Goal: Task Accomplishment & Management: Complete application form

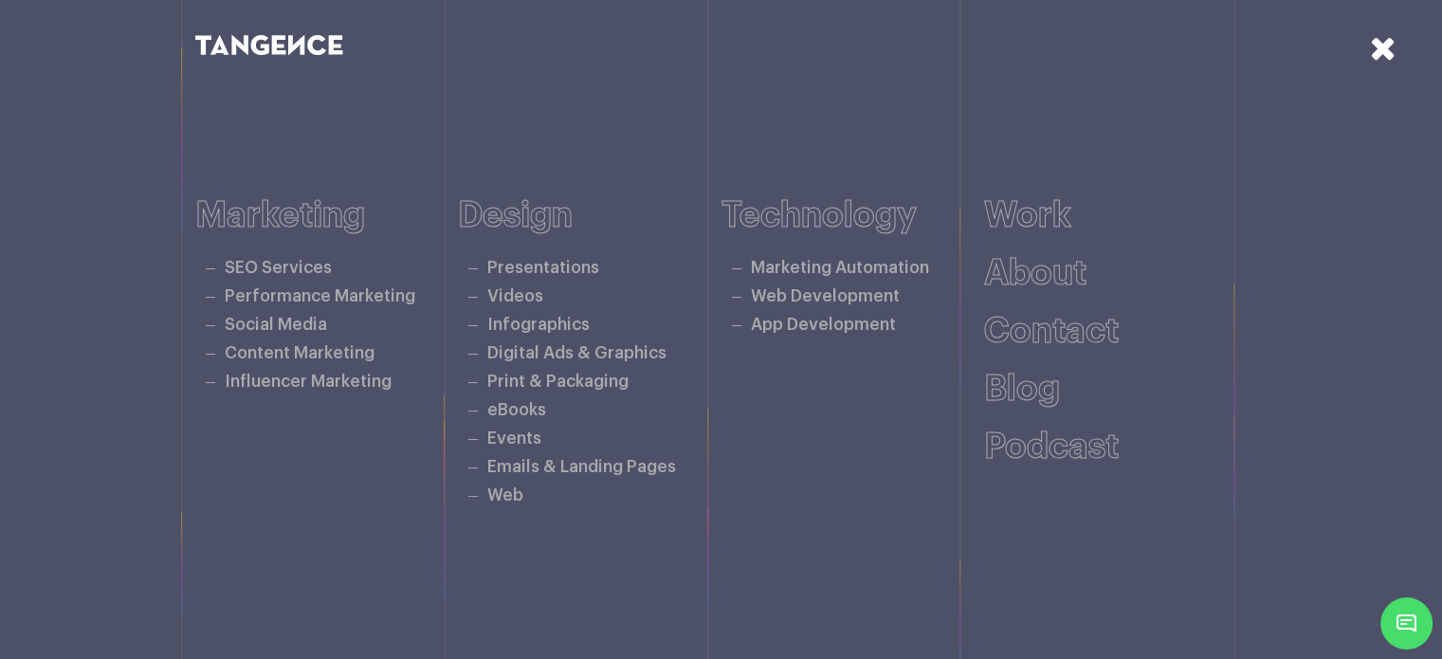
click at [1369, 46] on icon at bounding box center [1382, 47] width 27 height 33
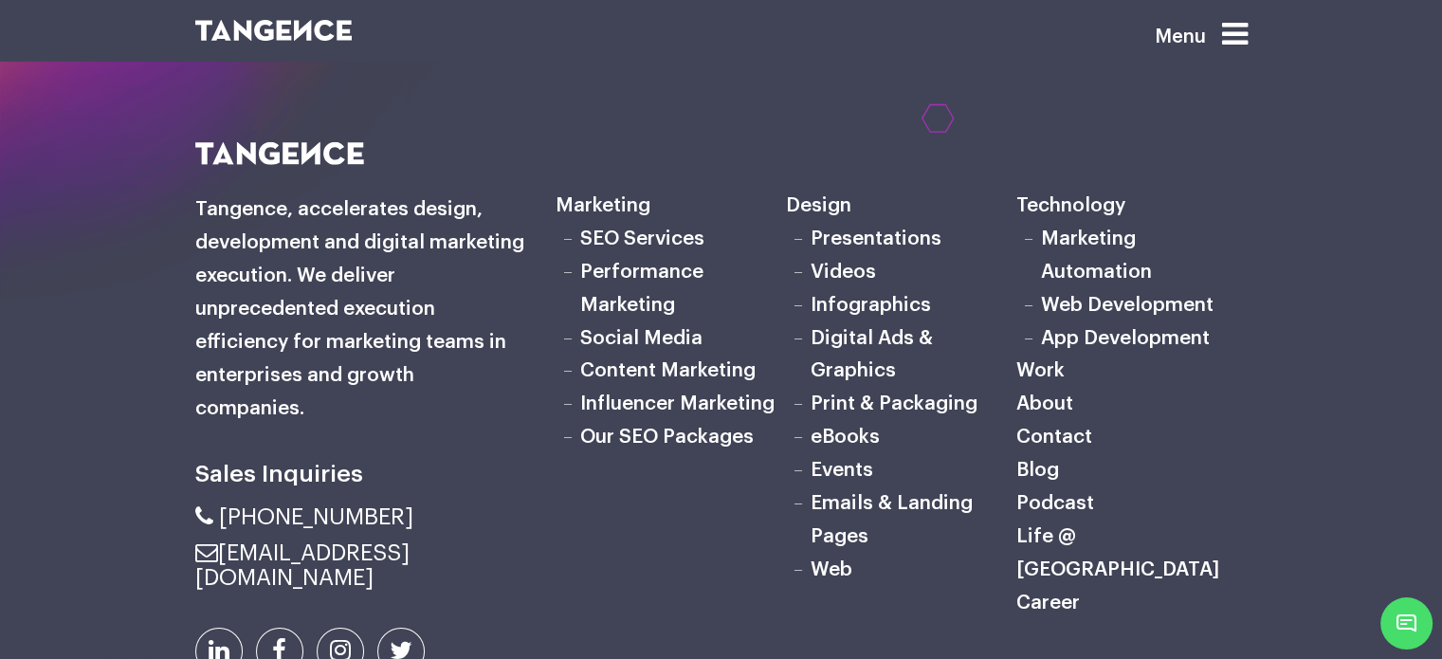
scroll to position [5956, 0]
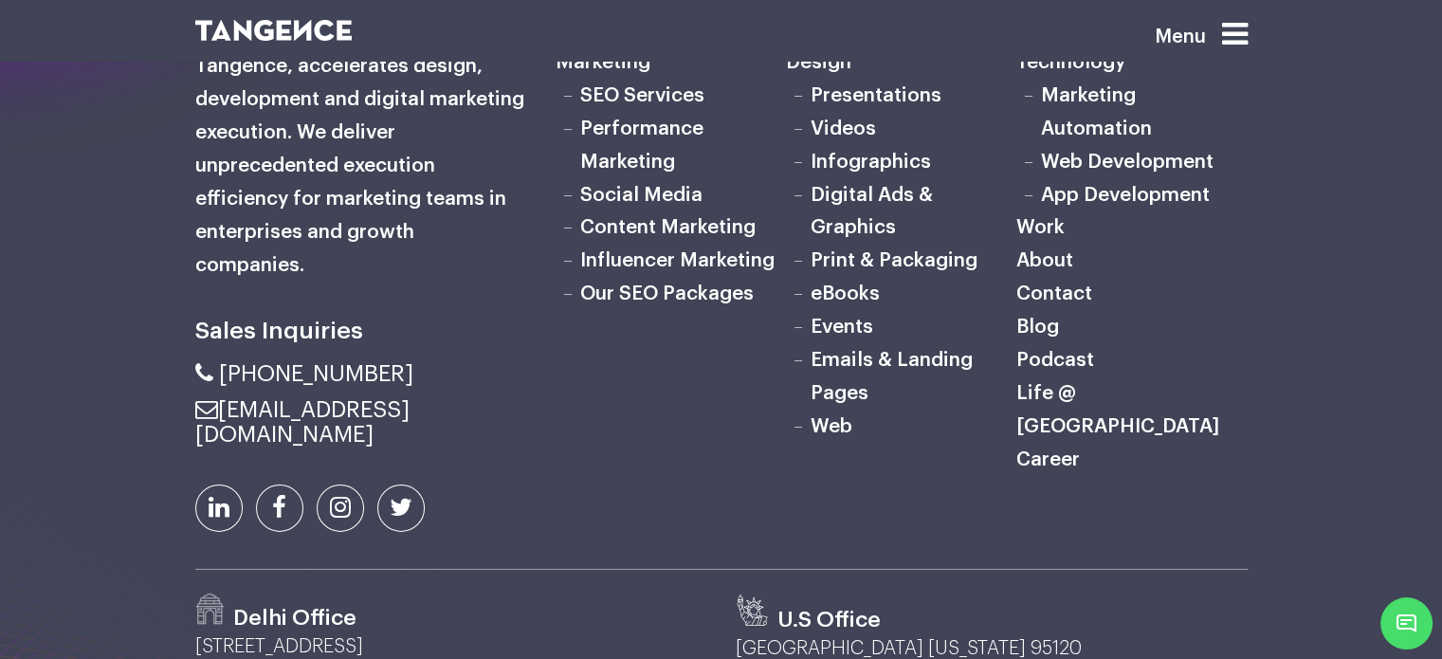
click at [1065, 449] on link "Career" at bounding box center [1047, 459] width 63 height 20
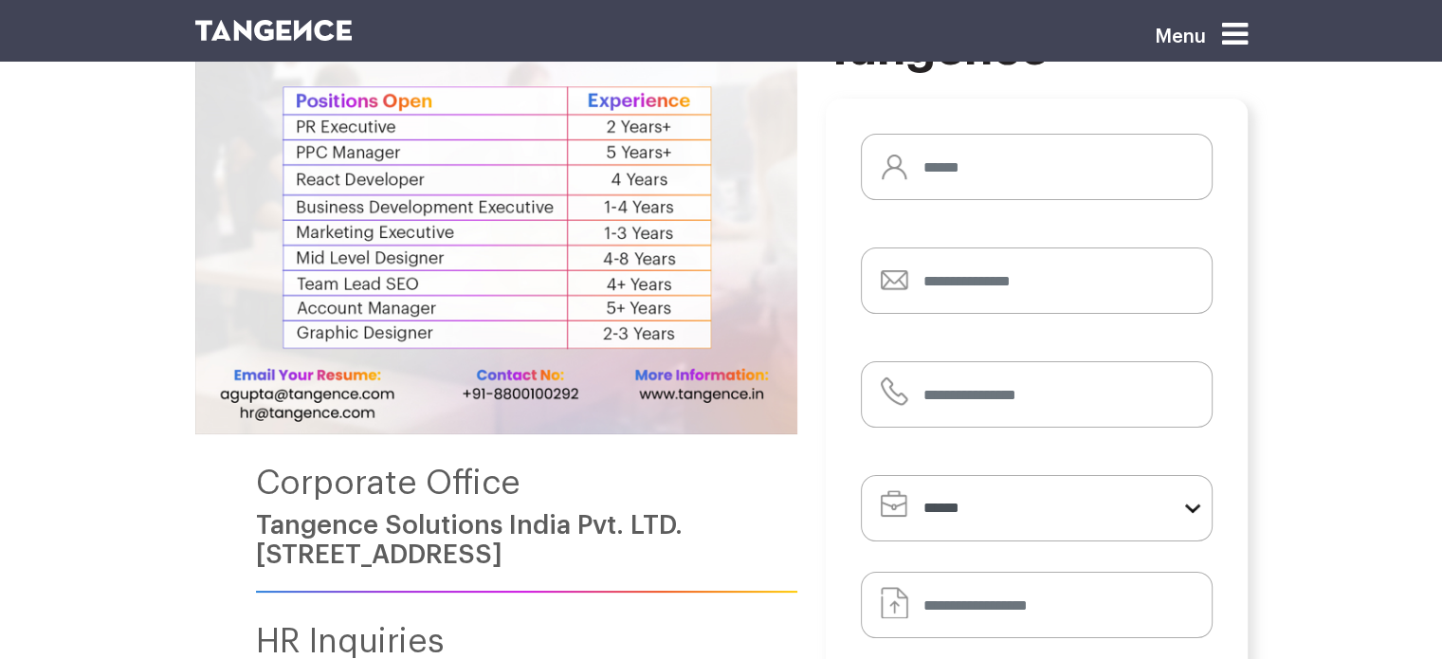
scroll to position [239, 0]
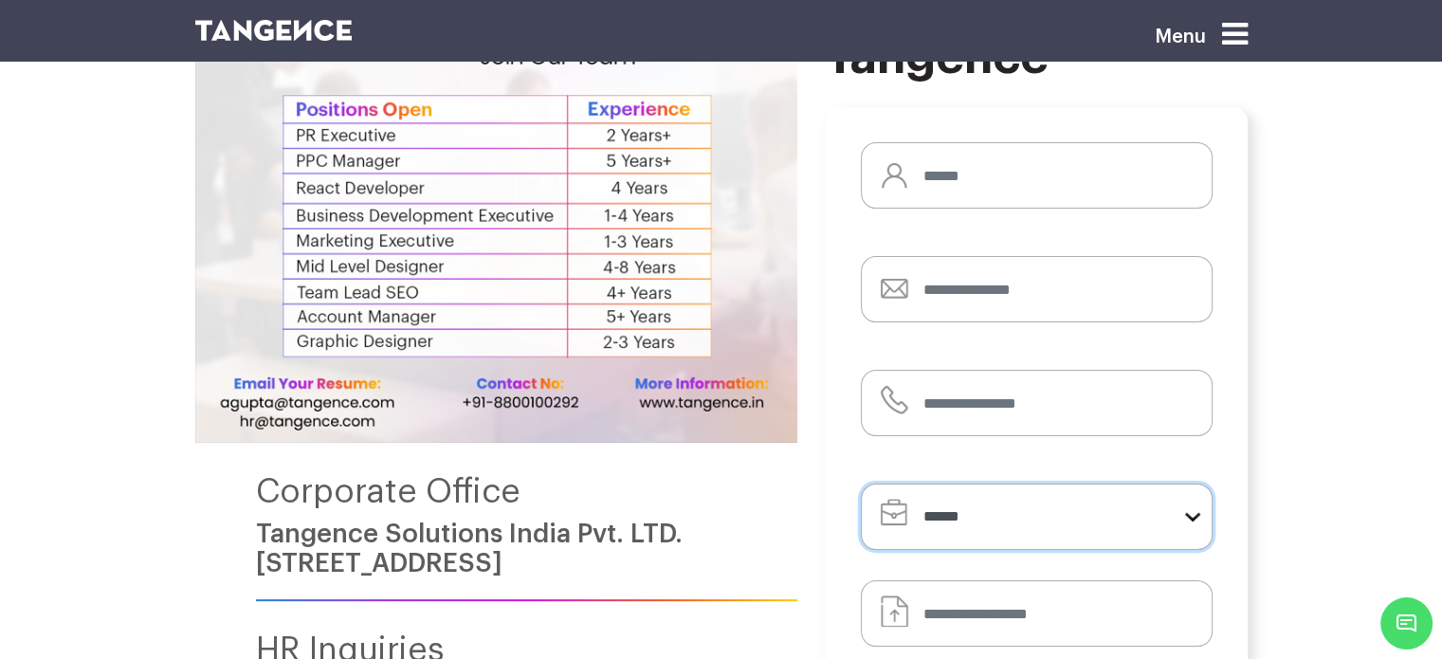
click at [1029, 510] on select "**********" at bounding box center [1037, 516] width 352 height 66
click at [1354, 242] on section "Corporate Office Tangence Solutions India Pvt. LTD. F 298, Sec 63, Noida, 20130…" at bounding box center [721, 480] width 1442 height 1439
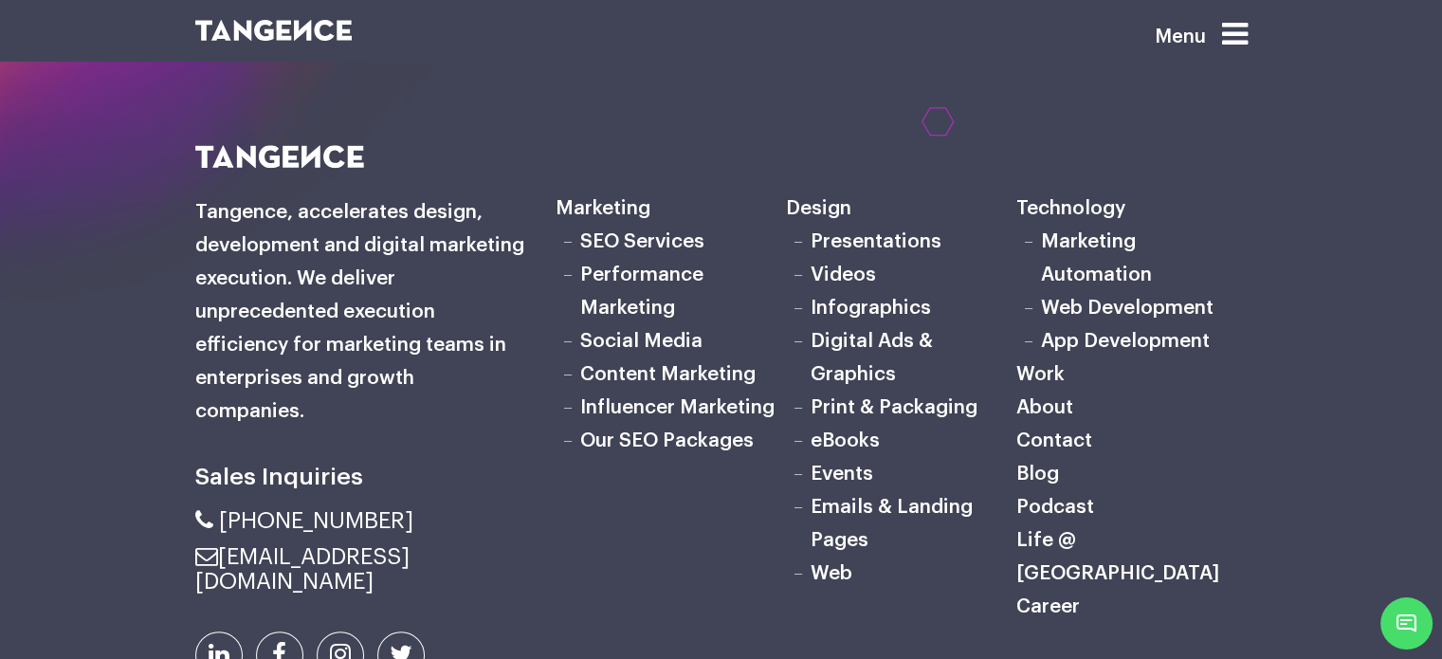
scroll to position [1412, 0]
